Goal: Information Seeking & Learning: Learn about a topic

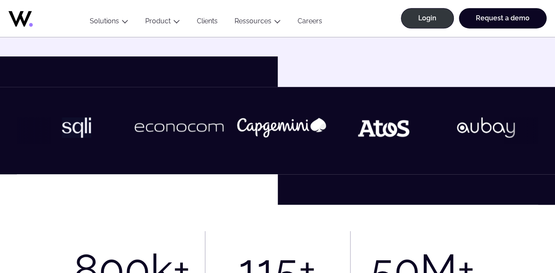
scroll to position [247, 0]
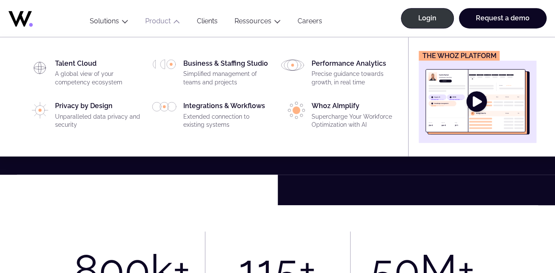
click at [161, 25] on button "Product" at bounding box center [163, 22] width 52 height 11
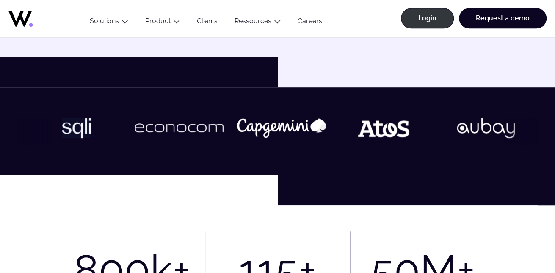
click at [161, 25] on button "Product" at bounding box center [163, 22] width 52 height 11
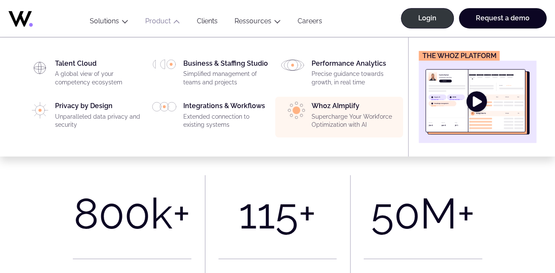
scroll to position [302, 0]
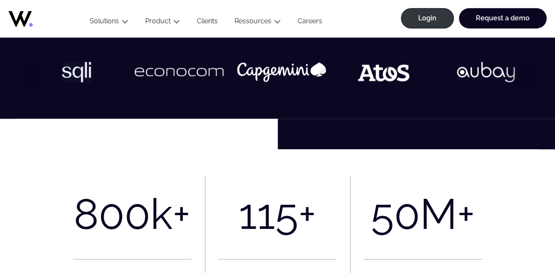
click at [216, 24] on link "Clients" at bounding box center [208, 22] width 38 height 11
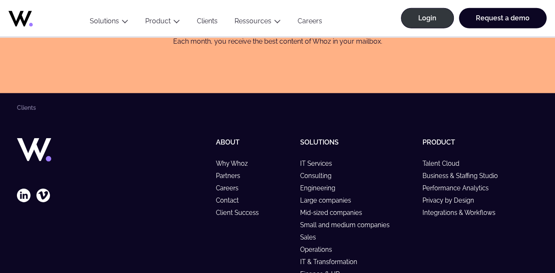
scroll to position [1309, 0]
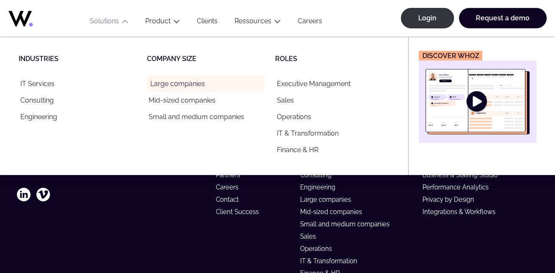
click at [164, 79] on link "Large companies" at bounding box center [206, 83] width 118 height 17
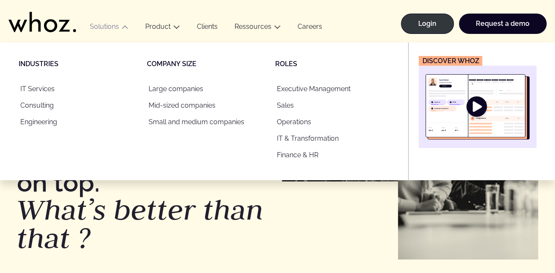
click at [122, 25] on icon "Main" at bounding box center [125, 27] width 7 height 7
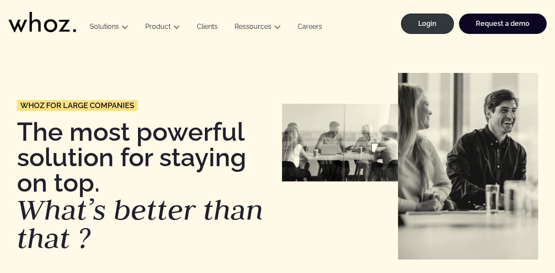
click at [122, 25] on icon "Main" at bounding box center [125, 27] width 7 height 7
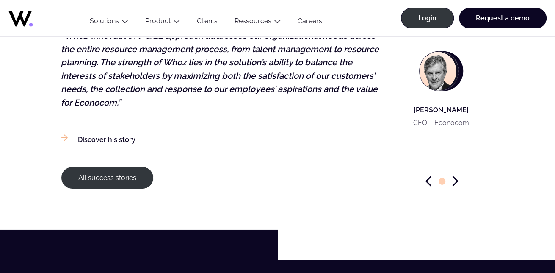
scroll to position [1338, 0]
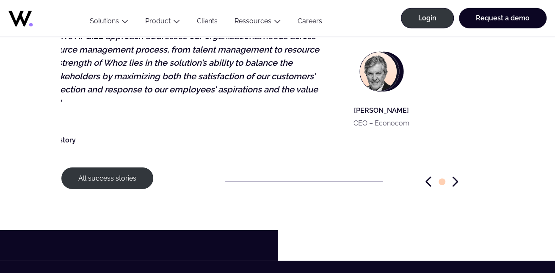
click at [404, 114] on figcaption "[PERSON_NAME] CEO – Econocom" at bounding box center [381, 91] width 107 height 123
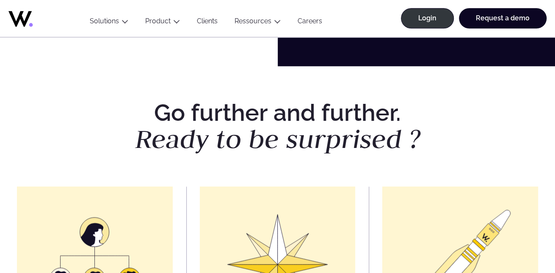
scroll to position [458, 0]
